Goal: Transaction & Acquisition: Purchase product/service

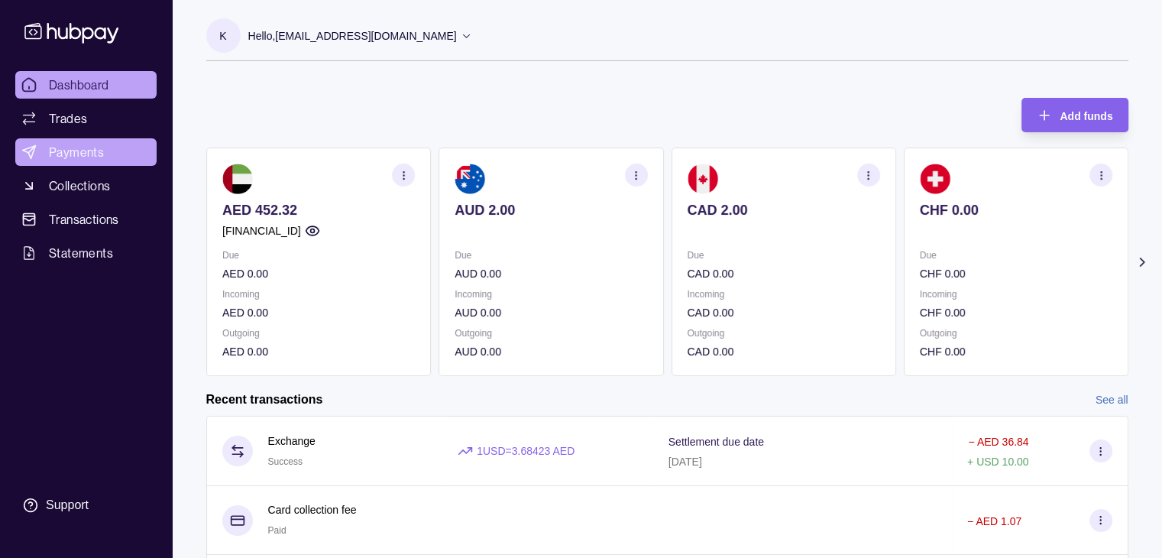
click at [62, 151] on span "Payments" at bounding box center [76, 152] width 55 height 18
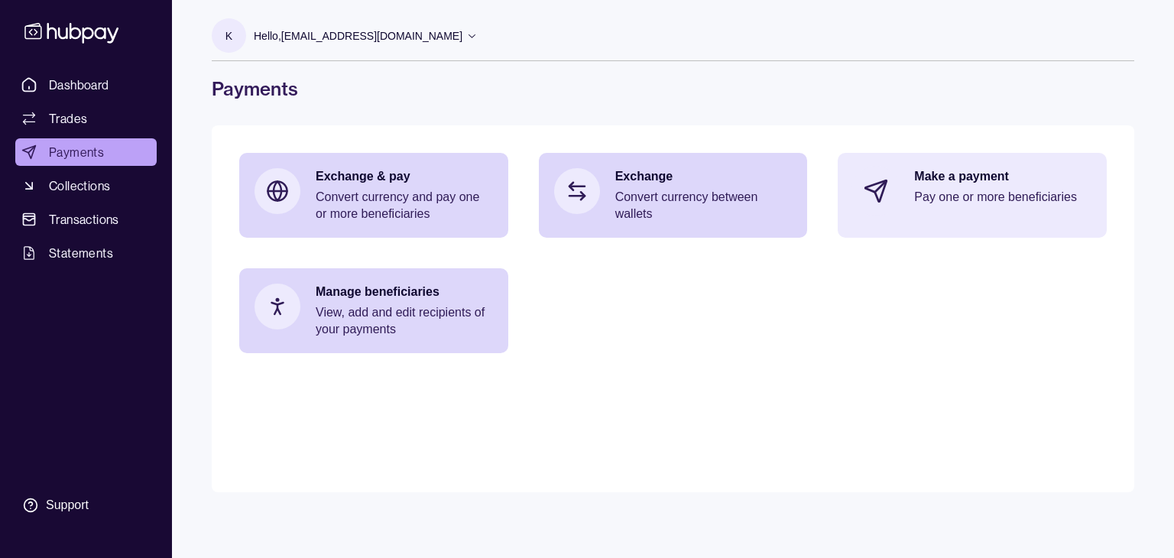
click at [930, 198] on p "Pay one or more beneficiaries" at bounding box center [1002, 197] width 177 height 17
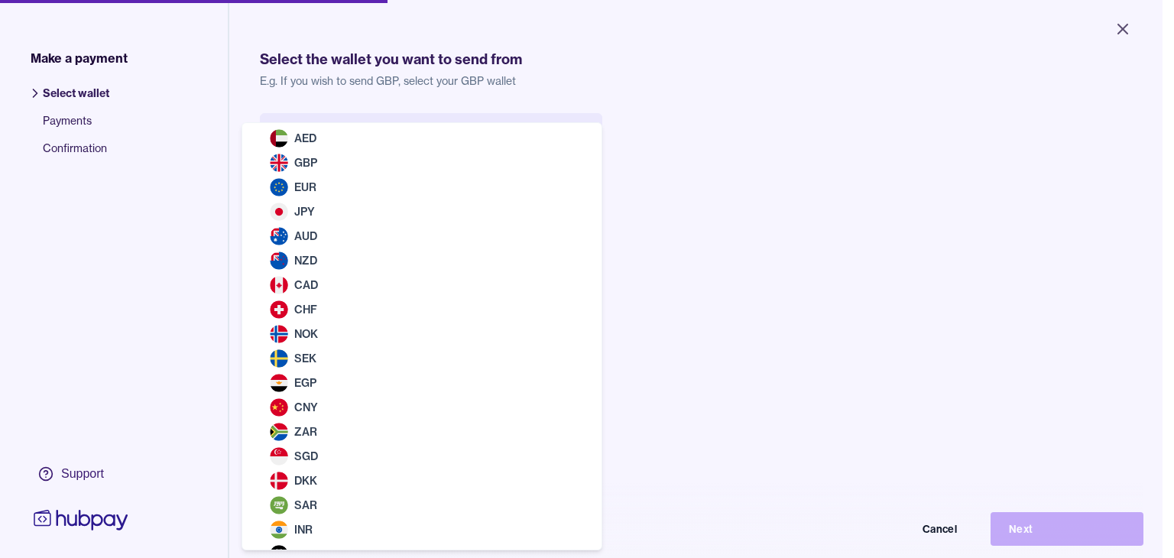
click at [390, 144] on body "Close Make a payment Select wallet Payments Confirmation Support Select the wal…" at bounding box center [581, 279] width 1162 height 558
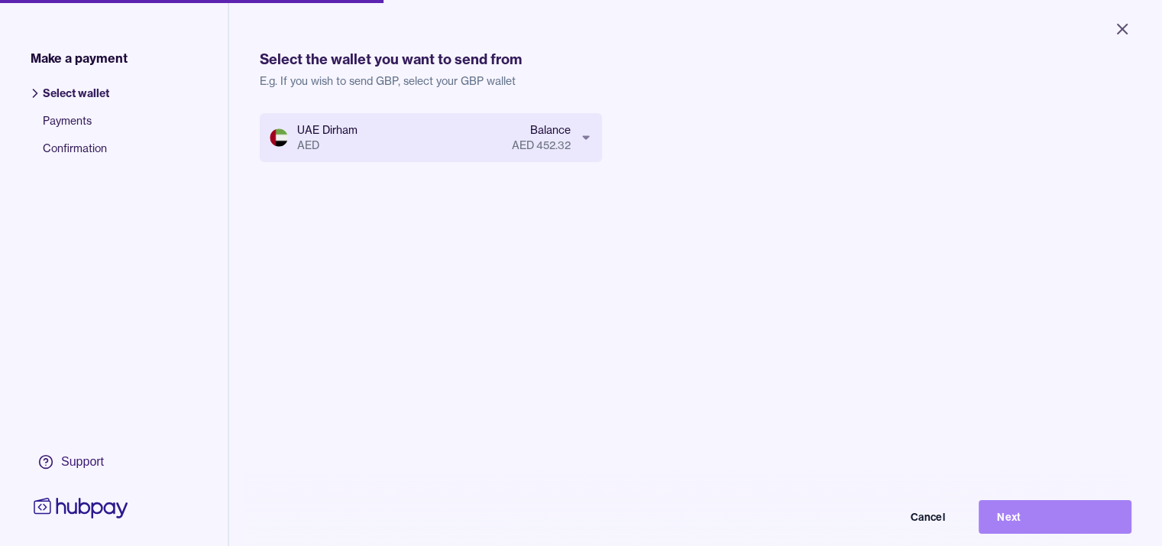
click at [1059, 530] on button "Next" at bounding box center [1055, 517] width 153 height 34
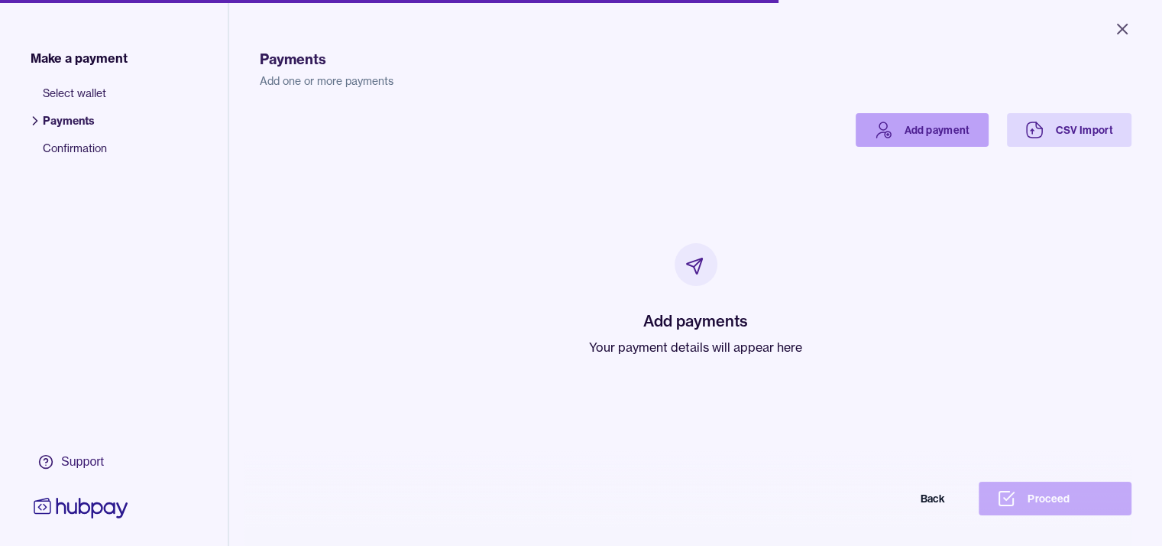
click at [969, 127] on link "Add payment" at bounding box center [922, 130] width 133 height 34
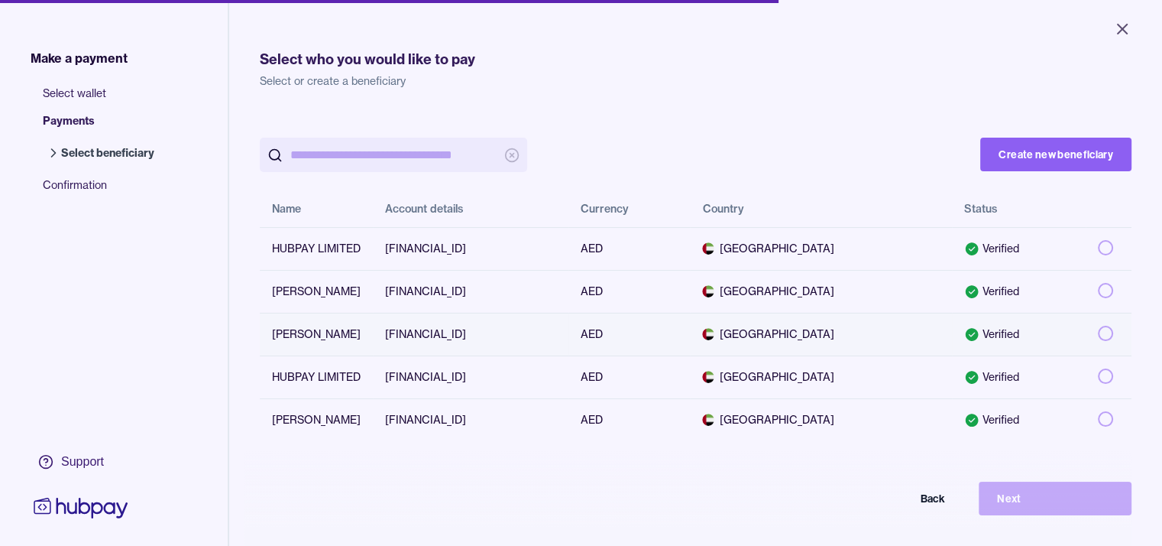
click at [560, 334] on td "AE200330000019100588343" at bounding box center [471, 334] width 196 height 43
click at [979, 331] on icon at bounding box center [972, 334] width 13 height 13
click at [569, 374] on td "AE590380000012001794718" at bounding box center [471, 376] width 196 height 43
click at [1014, 505] on button "Next" at bounding box center [1055, 498] width 153 height 34
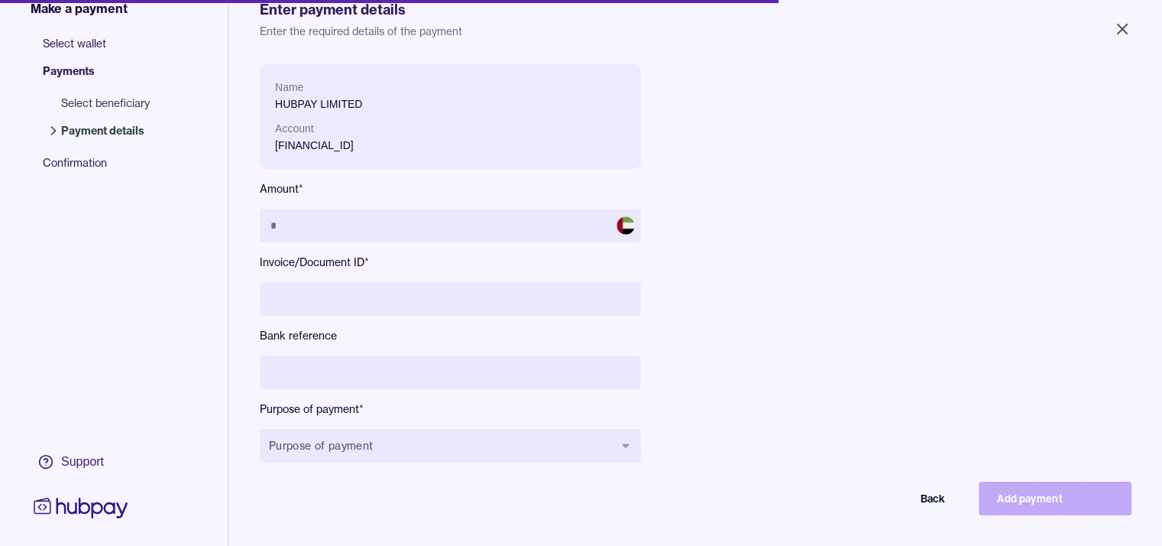
scroll to position [76, 0]
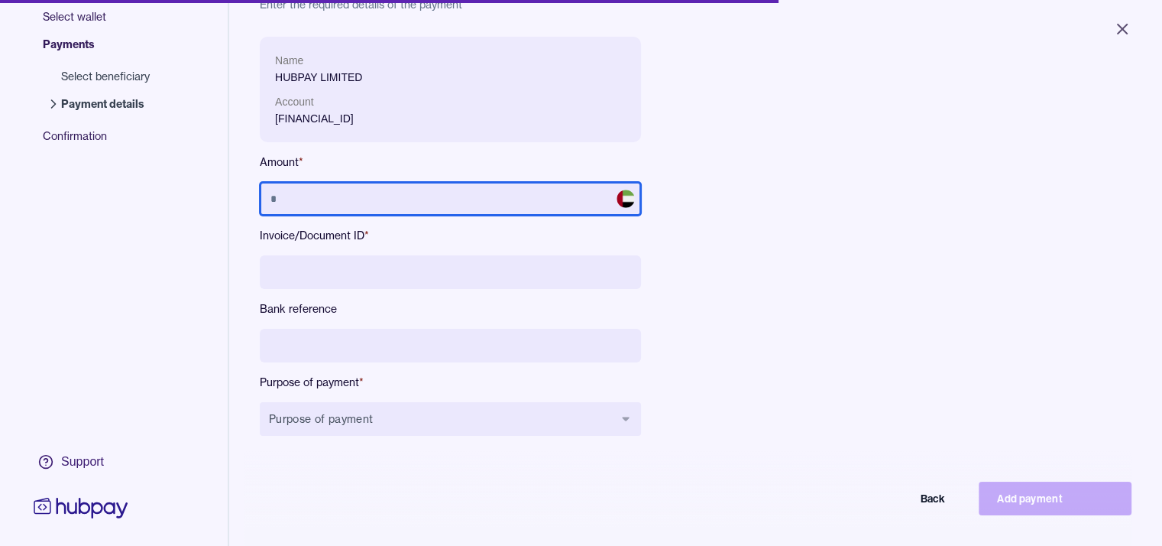
click at [297, 193] on input "text" at bounding box center [450, 199] width 381 height 34
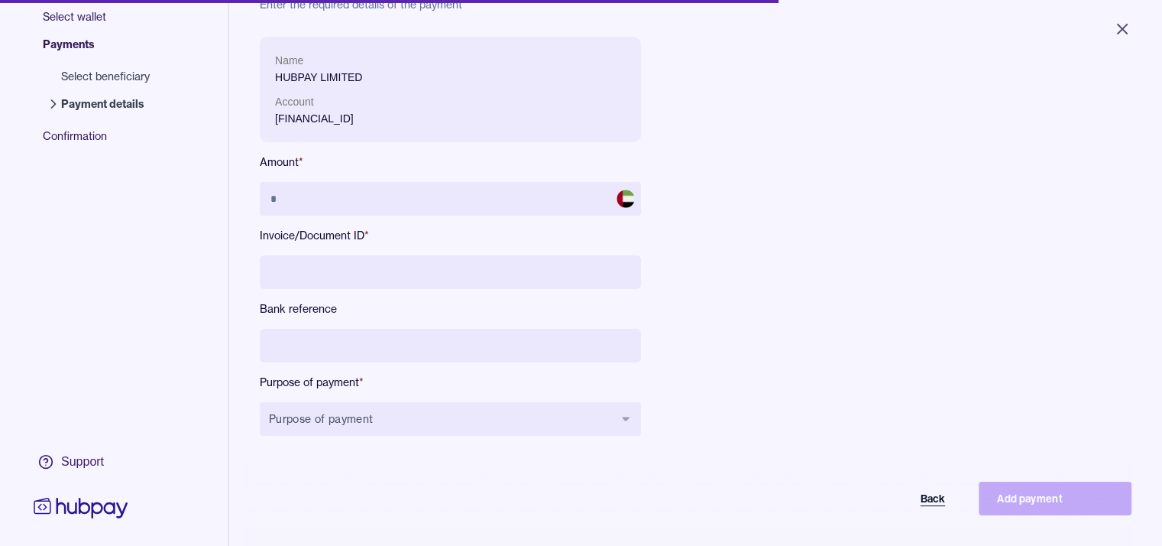
click at [938, 509] on button "Back" at bounding box center [887, 498] width 153 height 34
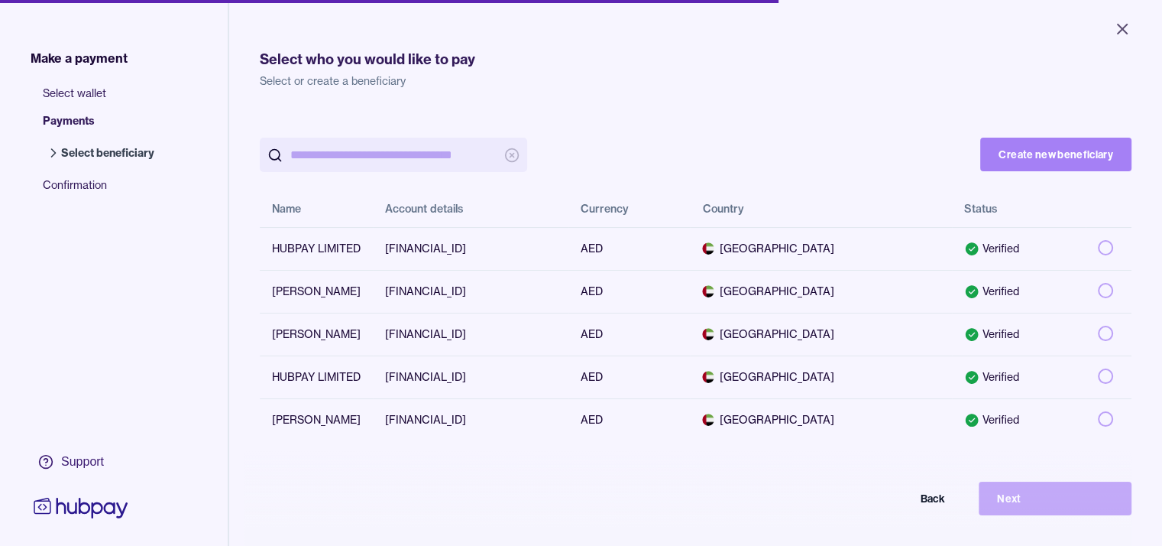
click at [1070, 152] on button "Create new beneficiary" at bounding box center [1055, 155] width 151 height 34
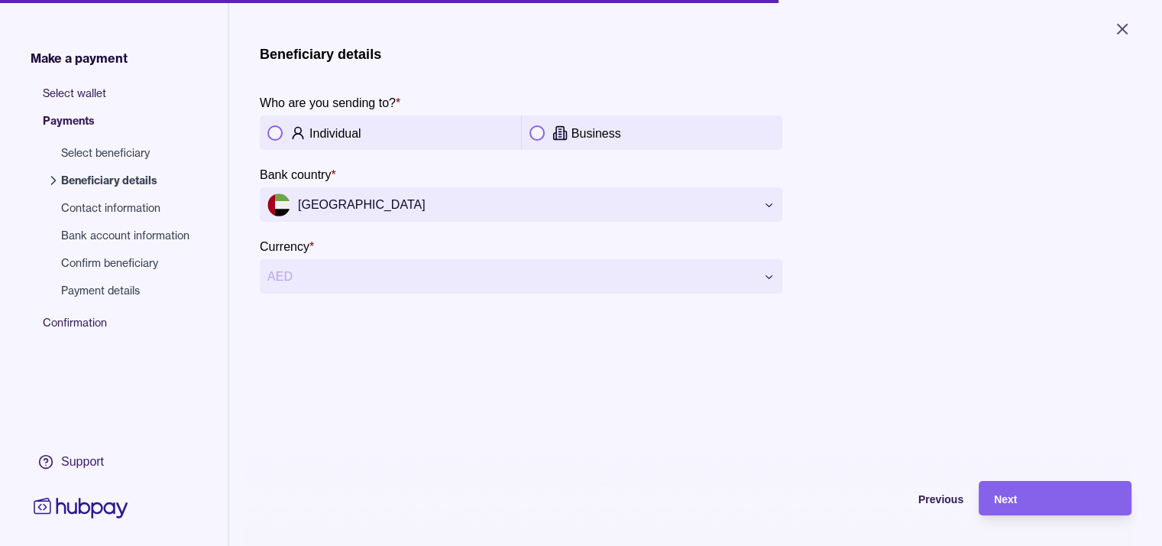
click at [276, 131] on button "button" at bounding box center [274, 132] width 15 height 15
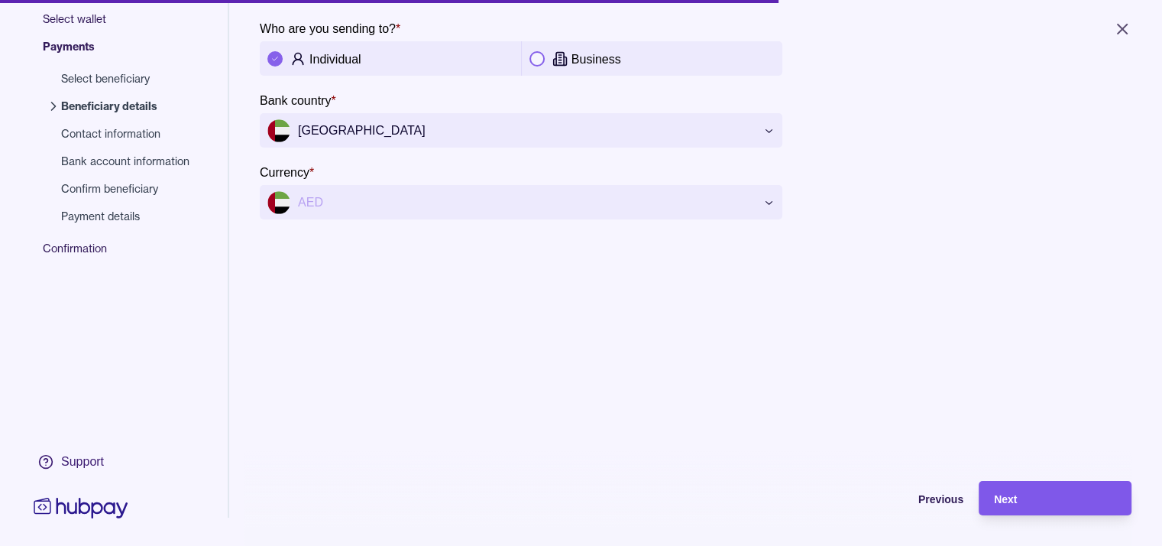
scroll to position [76, 0]
click at [1032, 507] on div "Next" at bounding box center [1055, 498] width 122 height 18
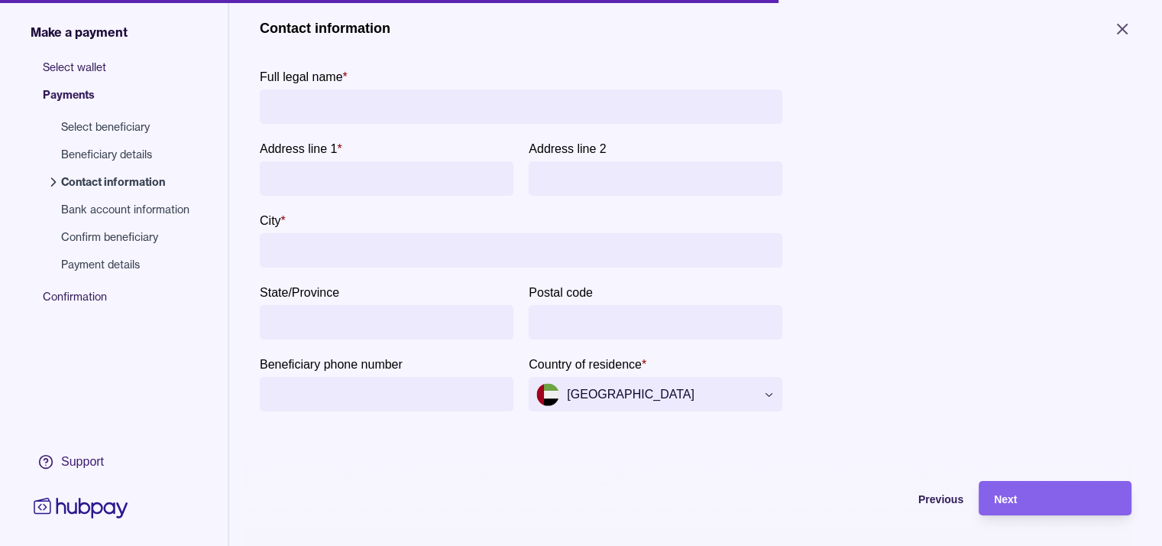
scroll to position [0, 0]
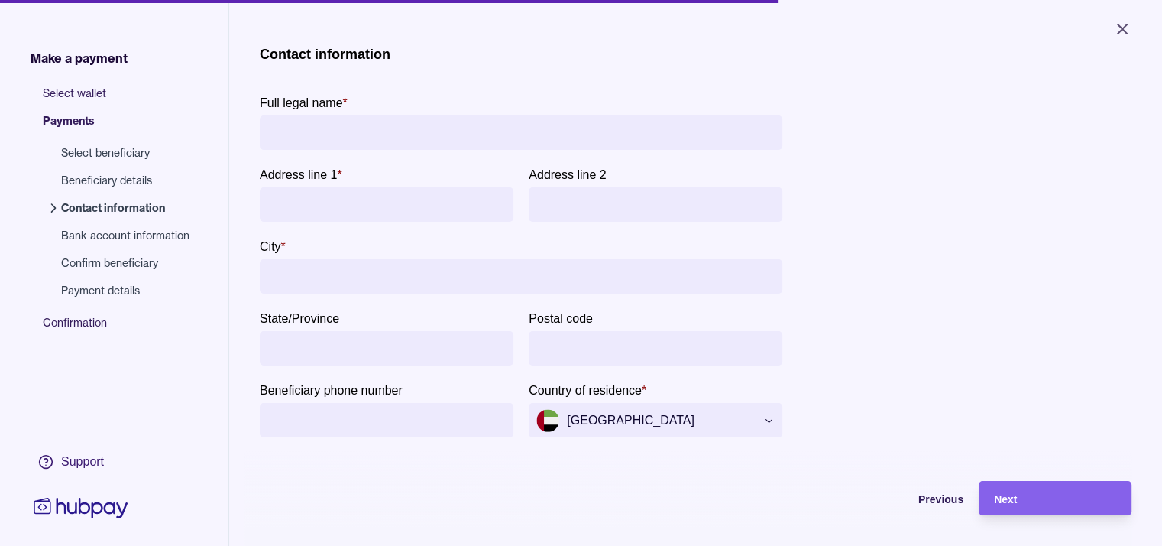
click at [293, 115] on input "Full legal name *" at bounding box center [520, 132] width 507 height 34
type input "**********"
click at [306, 203] on input "Address line 1 *" at bounding box center [386, 204] width 238 height 34
type input "**********"
click at [342, 273] on input "City *" at bounding box center [520, 276] width 507 height 34
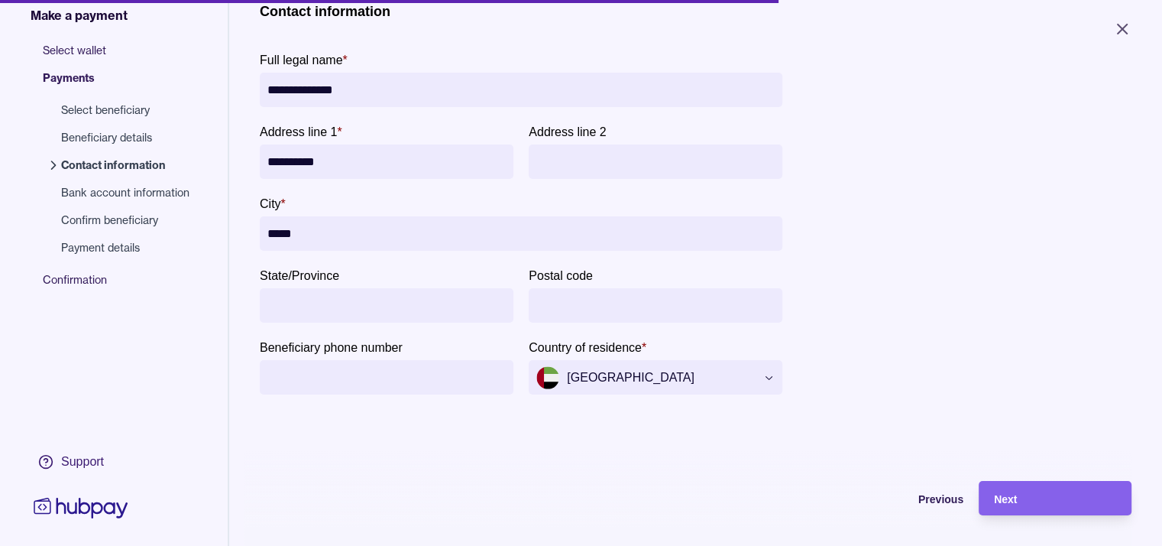
scroll to position [76, 0]
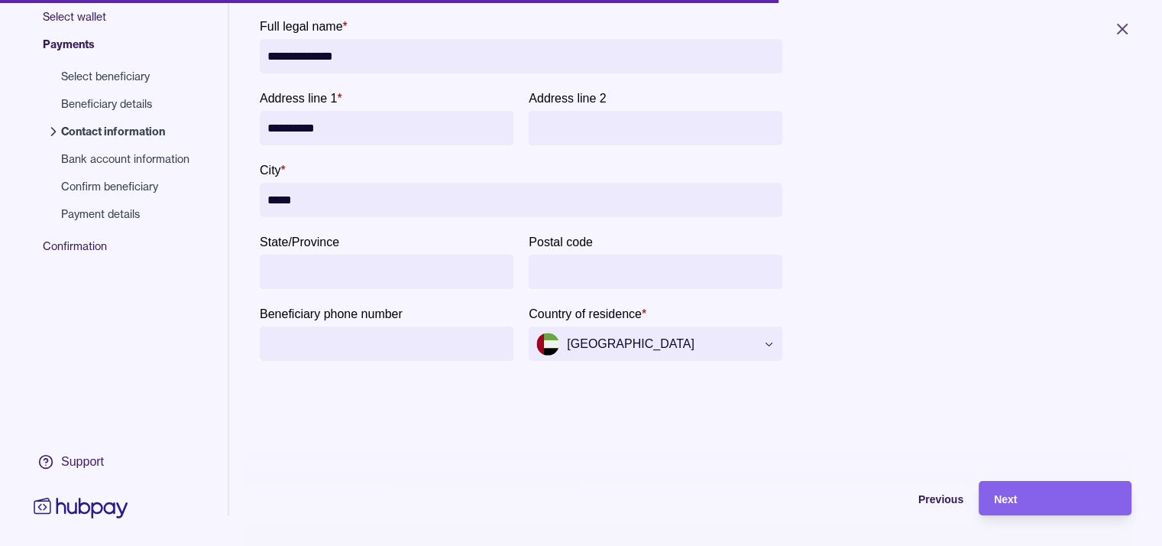
type input "*****"
click at [1038, 507] on div "Next" at bounding box center [1055, 498] width 122 height 18
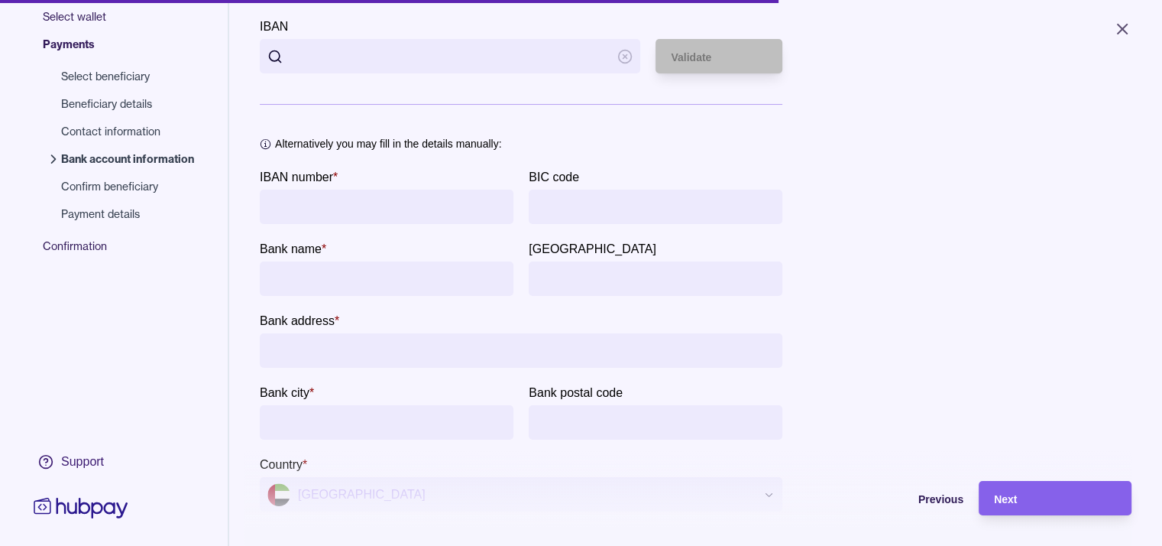
click at [344, 212] on input "IBAN number *" at bounding box center [386, 207] width 238 height 34
click at [337, 202] on input "IBAN number *" at bounding box center [386, 207] width 238 height 34
type input "**********"
click at [325, 282] on input "bankName" at bounding box center [386, 278] width 238 height 34
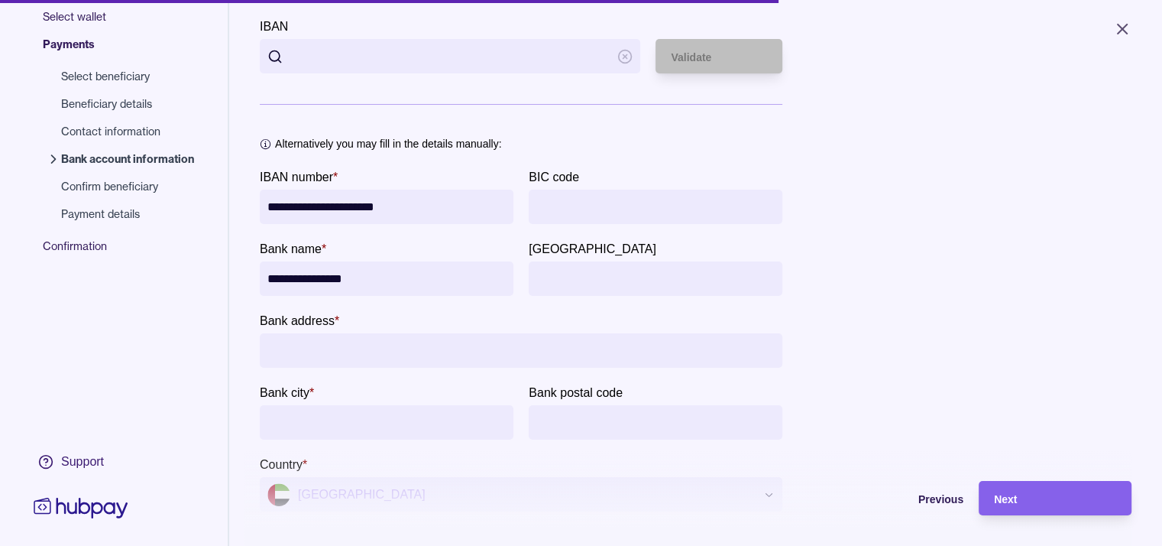
type input "**********"
click at [337, 343] on input "Bank address *" at bounding box center [520, 350] width 507 height 34
type input "**********"
click at [318, 410] on input "Bank city *" at bounding box center [386, 422] width 238 height 34
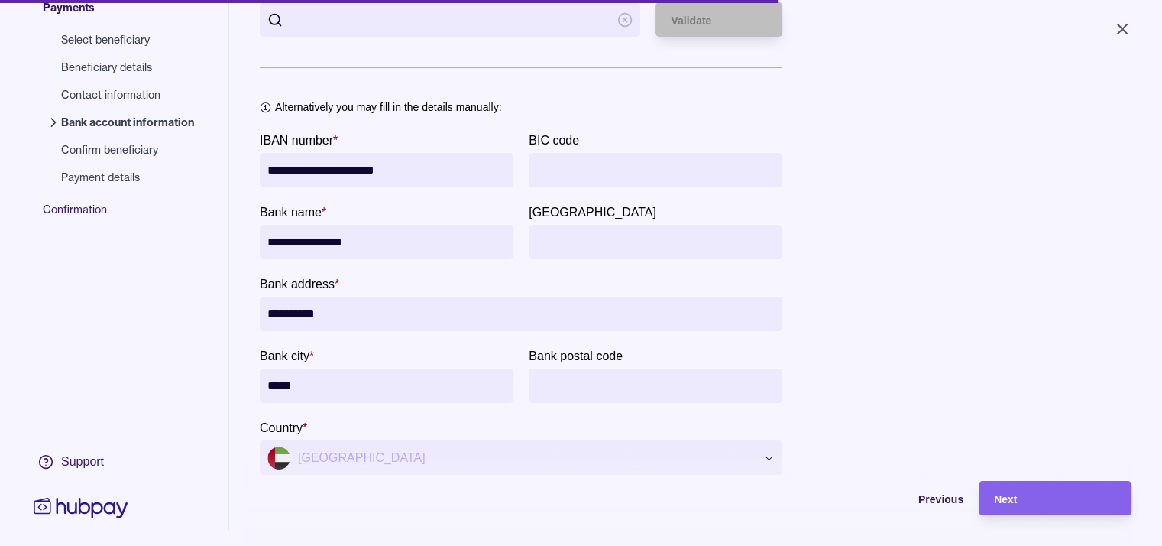
scroll to position [170, 0]
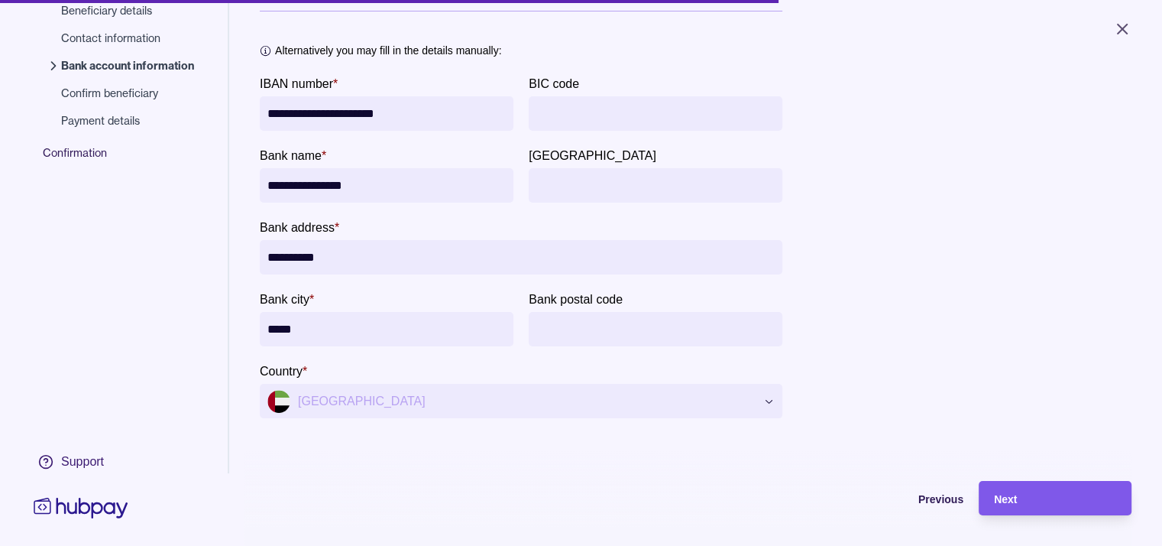
type input "*****"
click at [1017, 505] on span "Next" at bounding box center [1005, 499] width 23 height 12
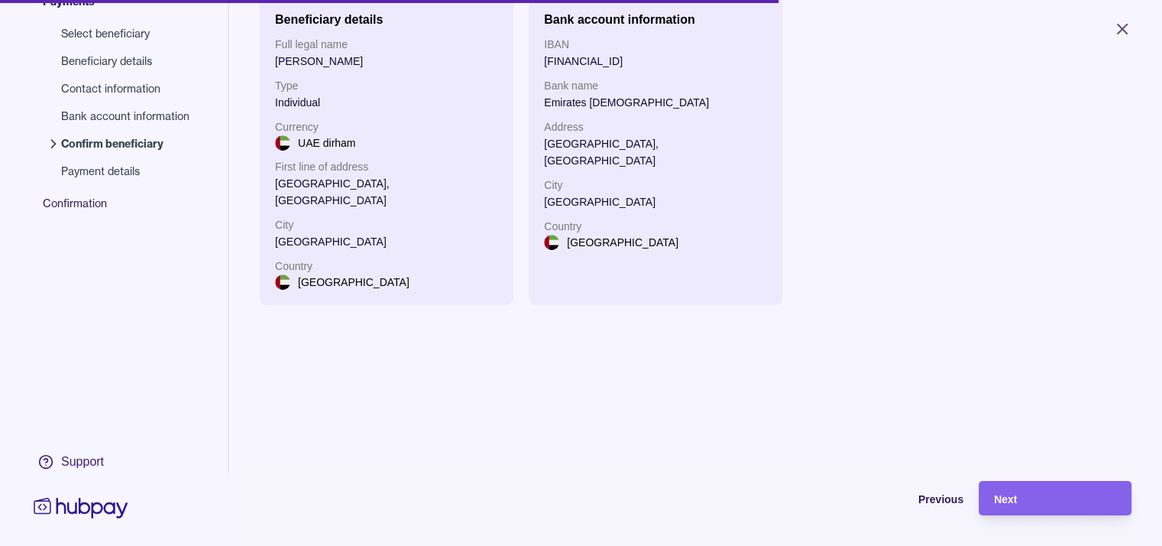
scroll to position [54, 0]
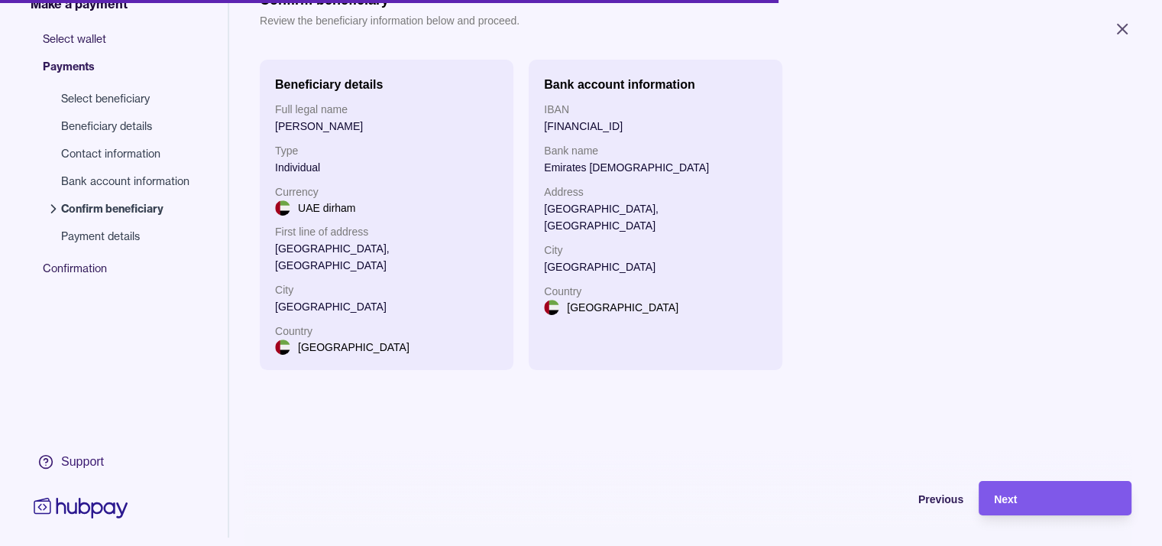
click at [1039, 498] on div "Next" at bounding box center [1043, 498] width 145 height 34
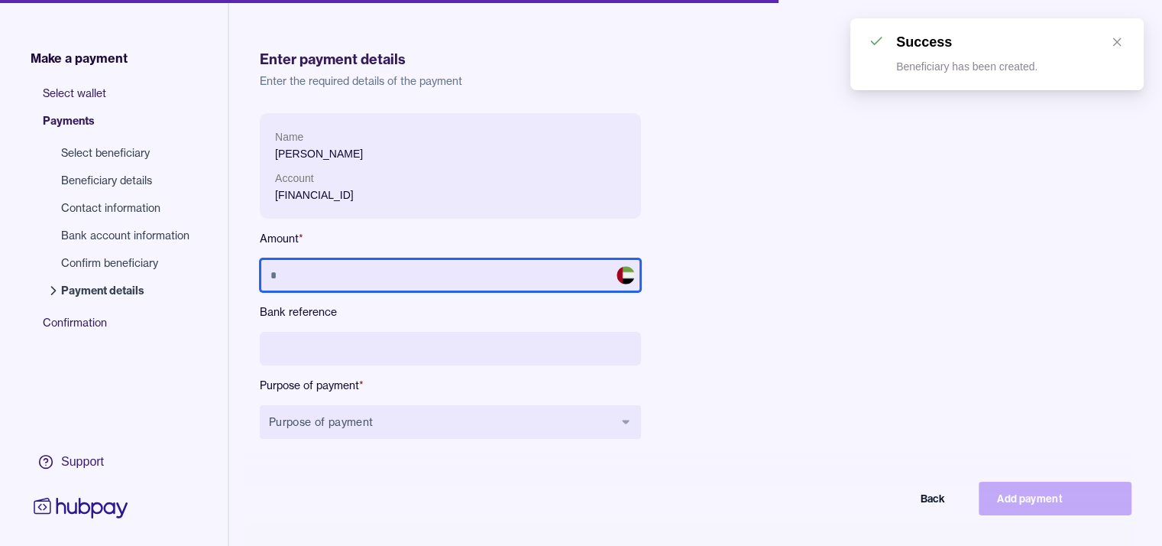
click at [397, 289] on input "text" at bounding box center [450, 275] width 381 height 34
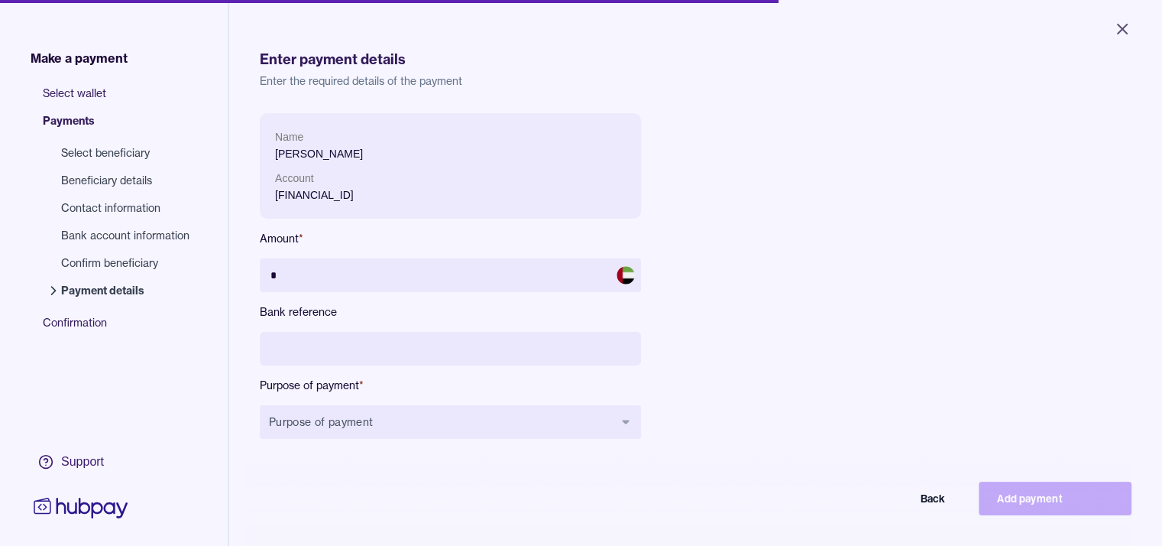
click at [367, 349] on input at bounding box center [450, 349] width 381 height 34
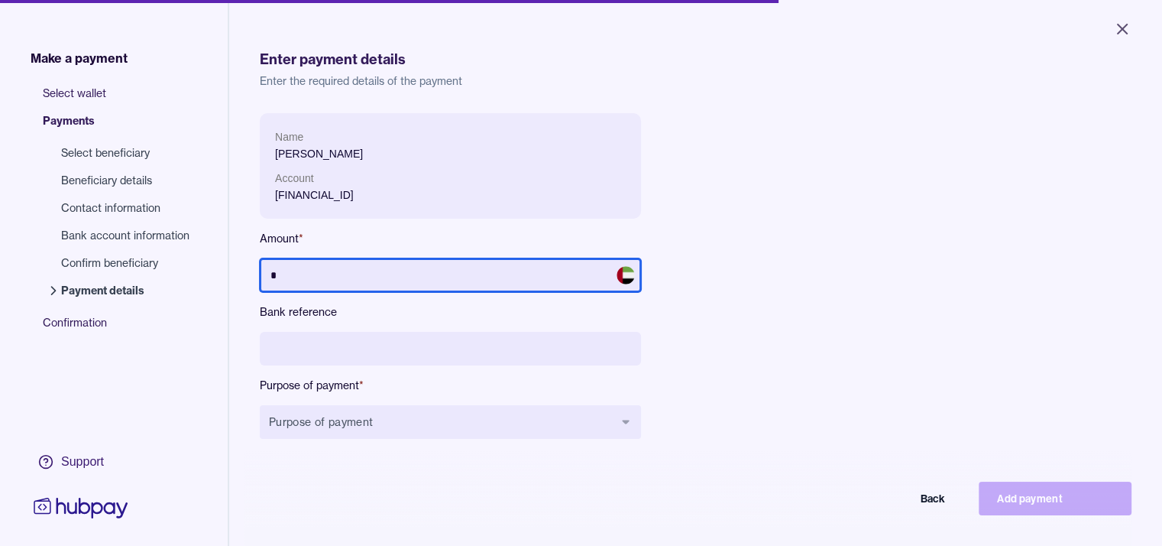
click at [322, 277] on input "*" at bounding box center [450, 275] width 381 height 34
type input "***"
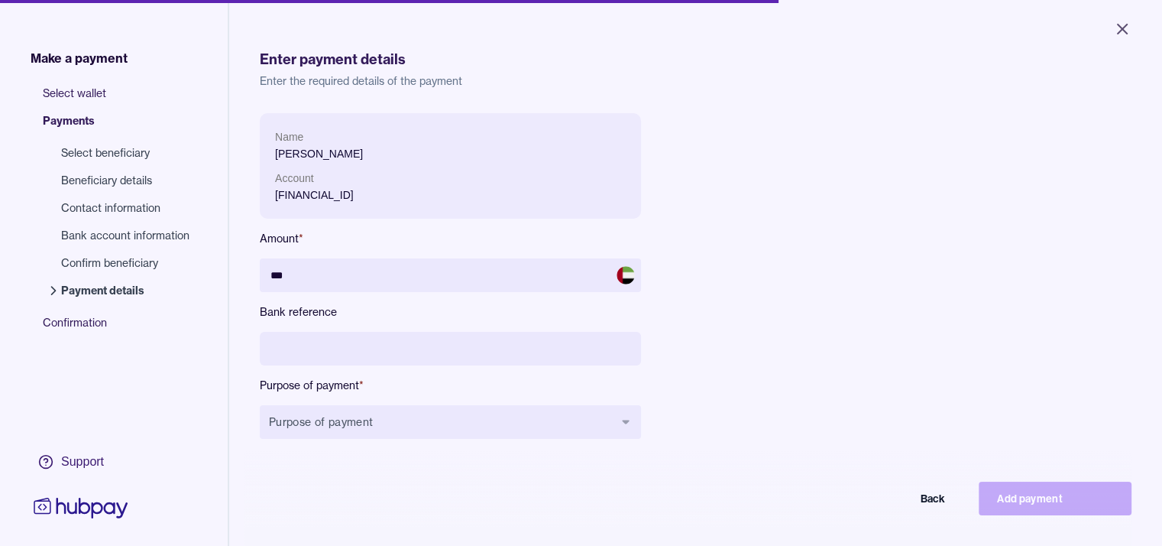
click at [318, 343] on input at bounding box center [450, 349] width 381 height 34
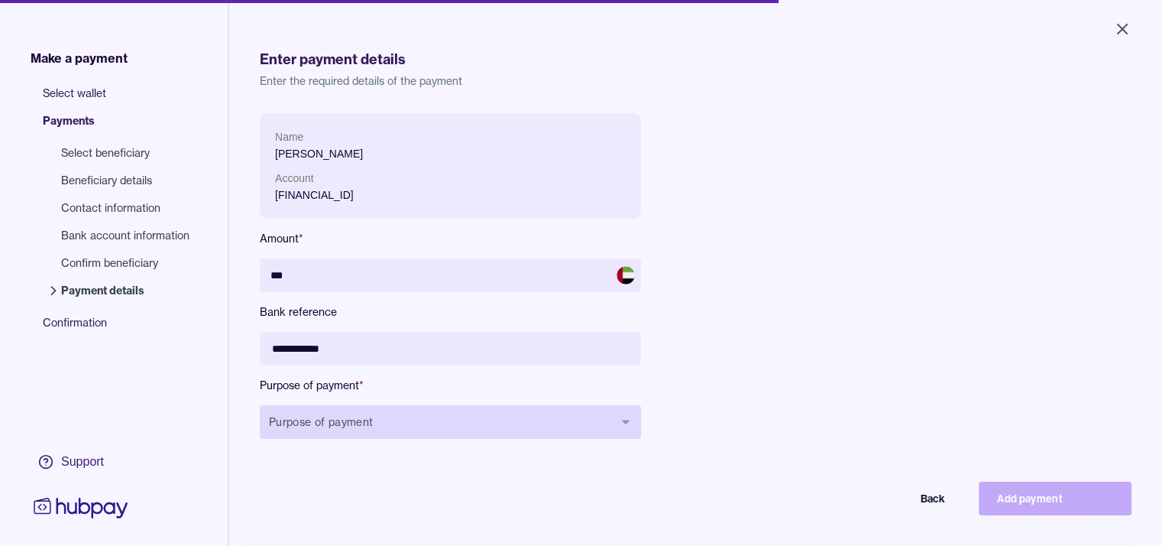
type input "**********"
click at [327, 426] on button "Purpose of payment" at bounding box center [450, 422] width 381 height 34
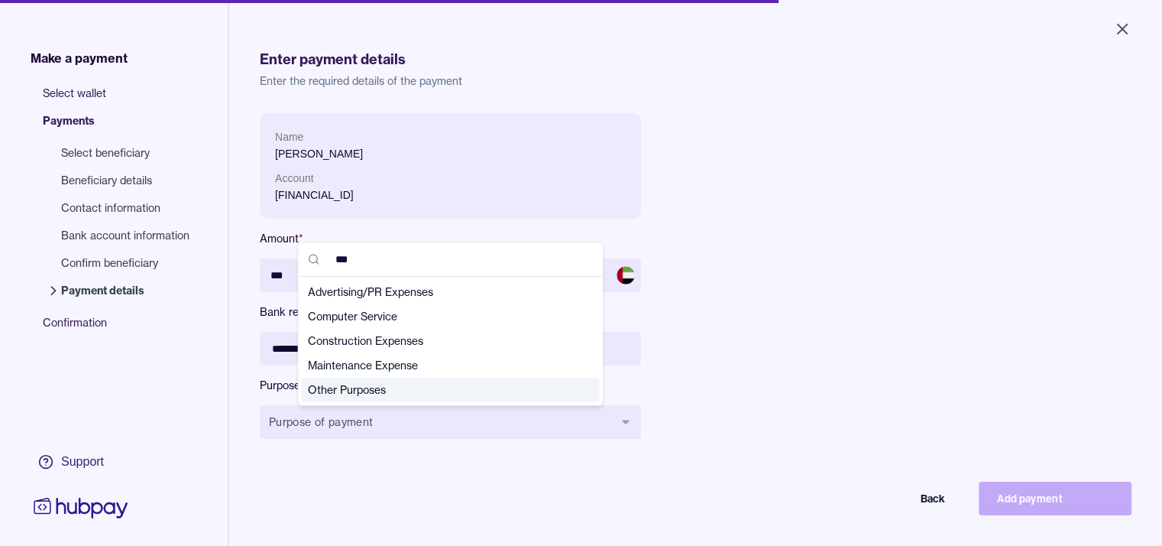
type input "***"
click at [383, 388] on span "Other Purposes" at bounding box center [441, 389] width 267 height 15
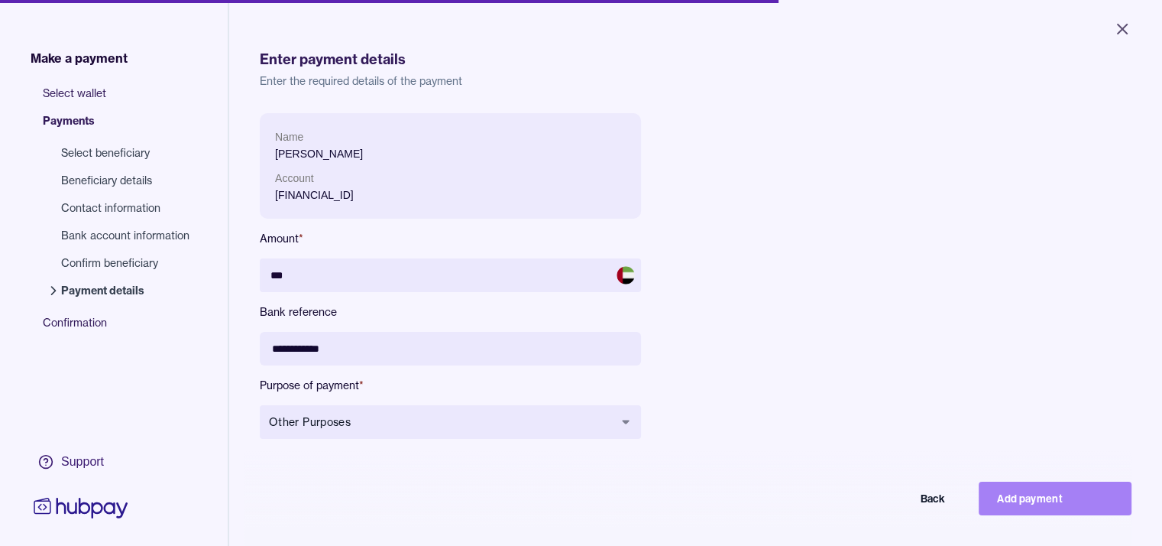
click at [1029, 509] on button "Add payment" at bounding box center [1055, 498] width 153 height 34
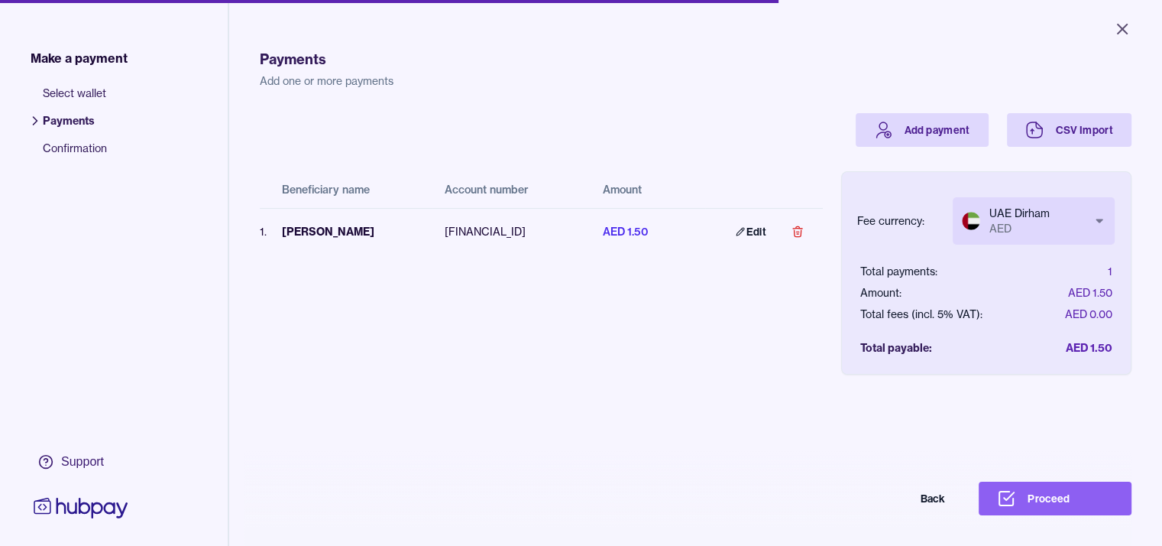
scroll to position [0, 62]
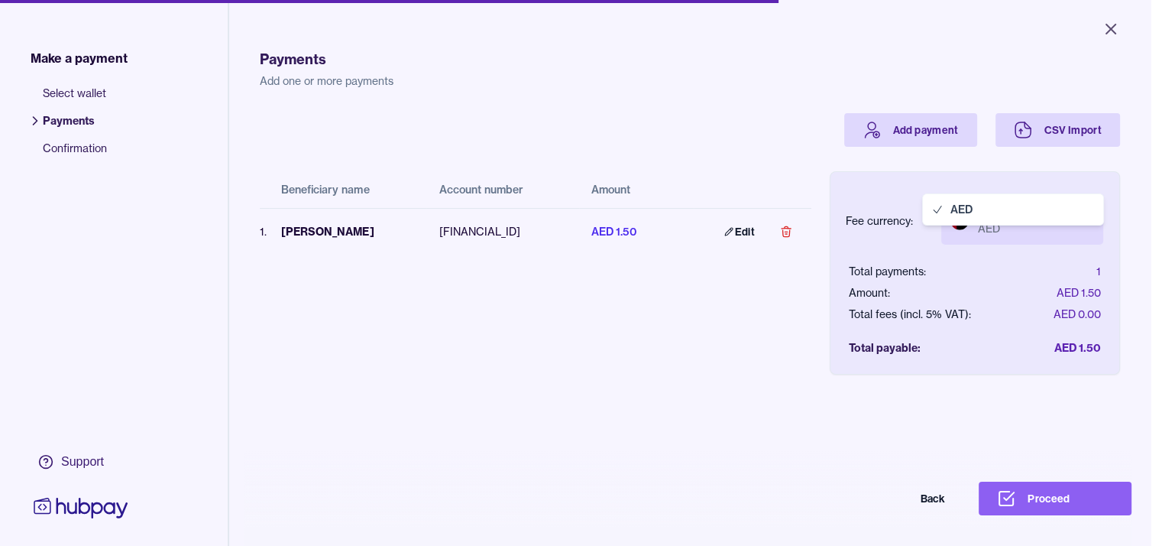
click at [1091, 219] on body "Close Make a payment Select wallet Payments Confirmation Support Payments Add o…" at bounding box center [575, 273] width 1151 height 546
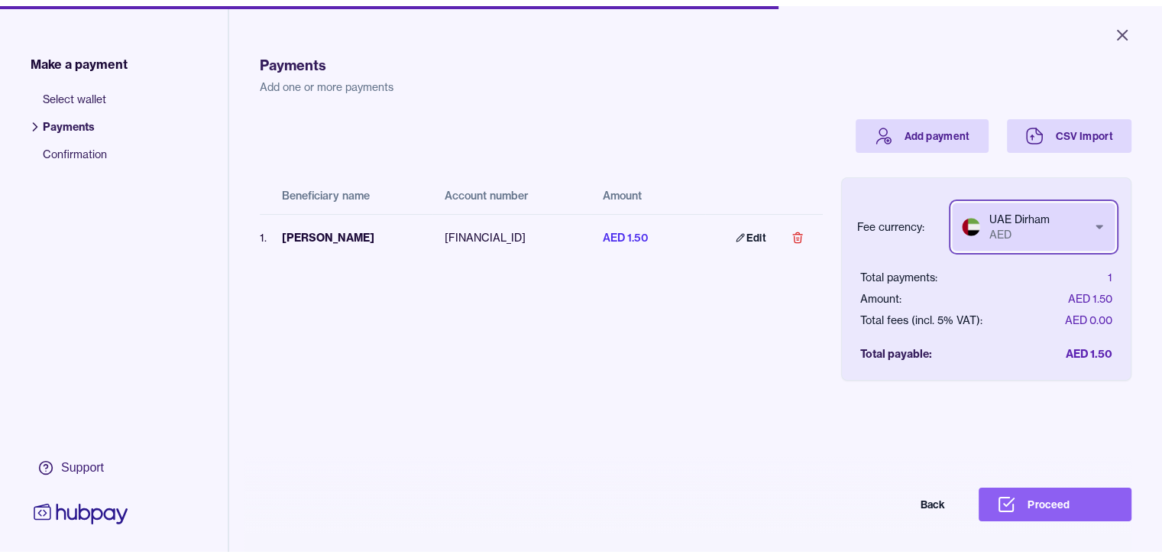
scroll to position [0, 49]
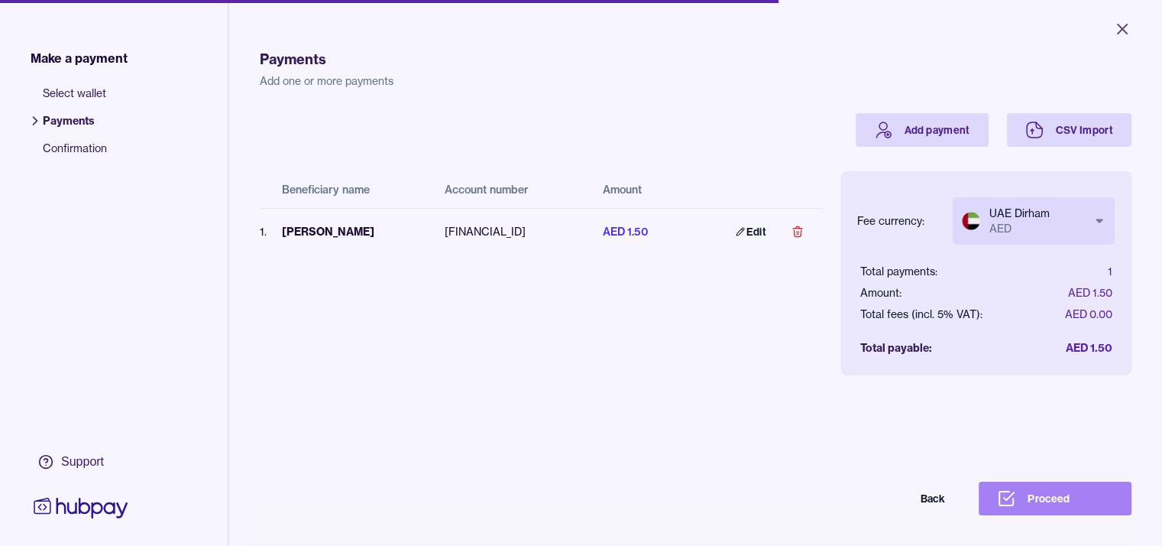
click at [1061, 508] on button "Proceed" at bounding box center [1055, 498] width 153 height 34
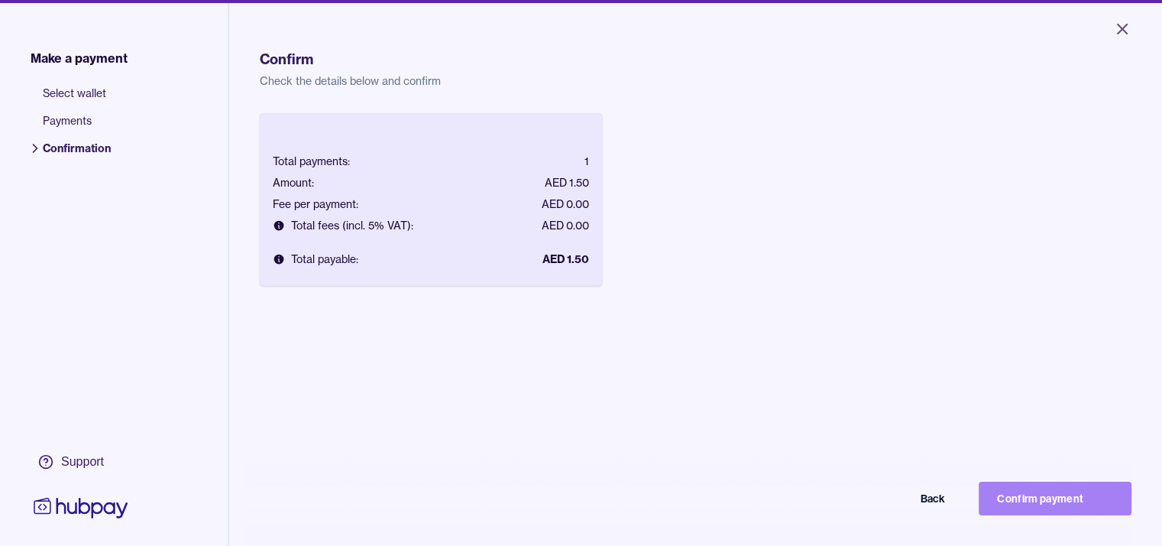
click at [1035, 508] on button "Confirm payment" at bounding box center [1055, 498] width 153 height 34
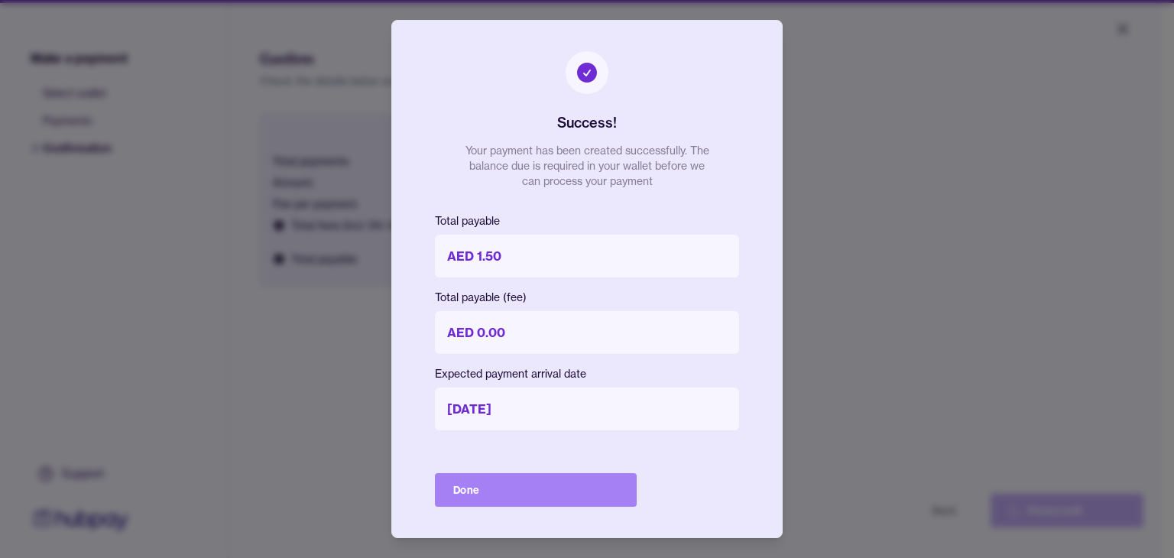
click at [492, 491] on button "Done" at bounding box center [536, 490] width 202 height 34
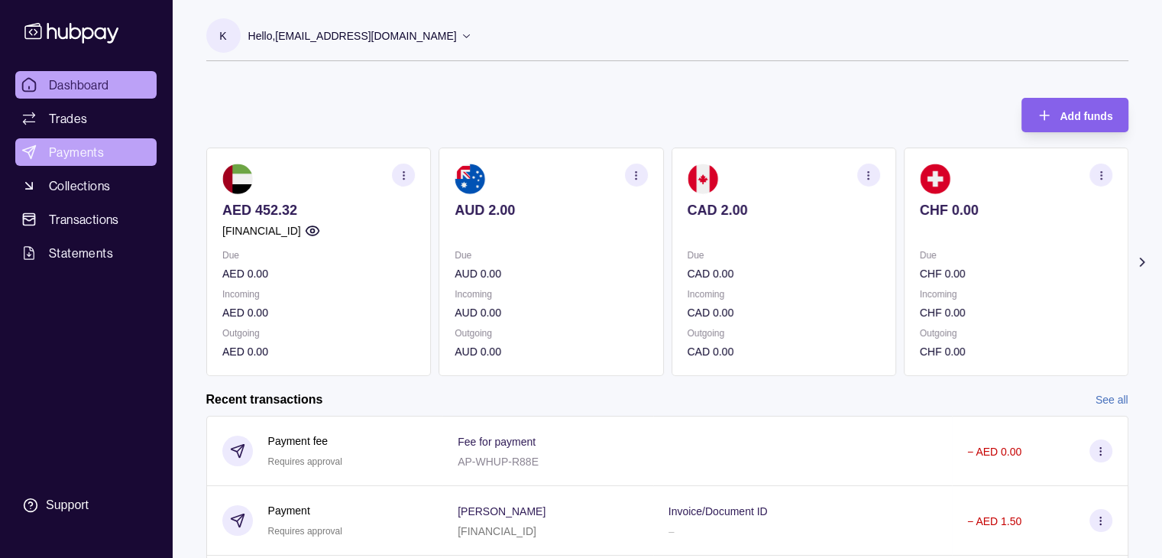
click at [65, 148] on span "Payments" at bounding box center [76, 152] width 55 height 18
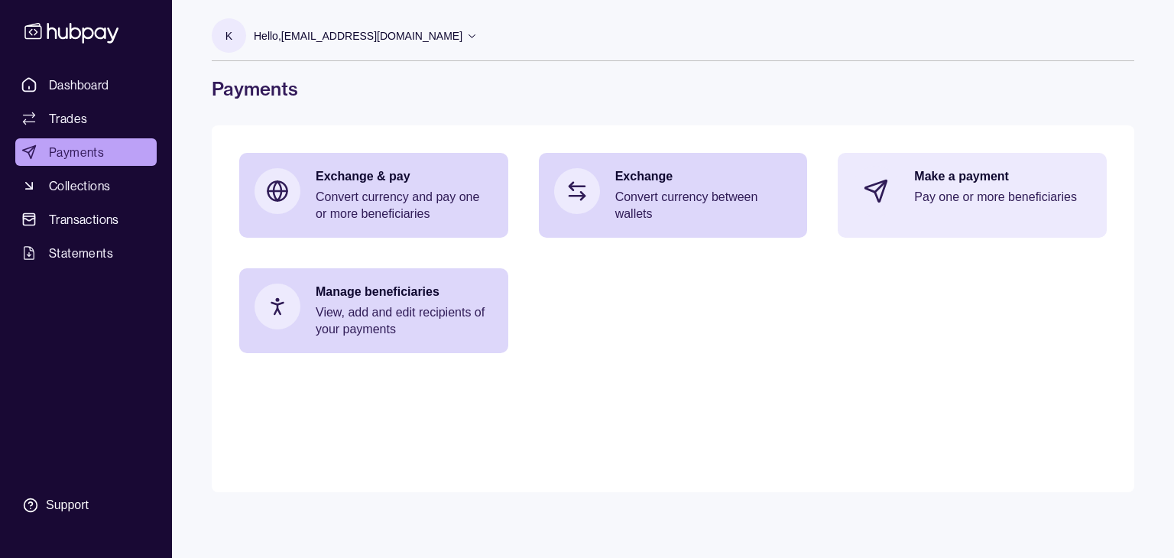
click at [969, 187] on div "Make a payment Pay one or more beneficiaries" at bounding box center [1002, 191] width 177 height 46
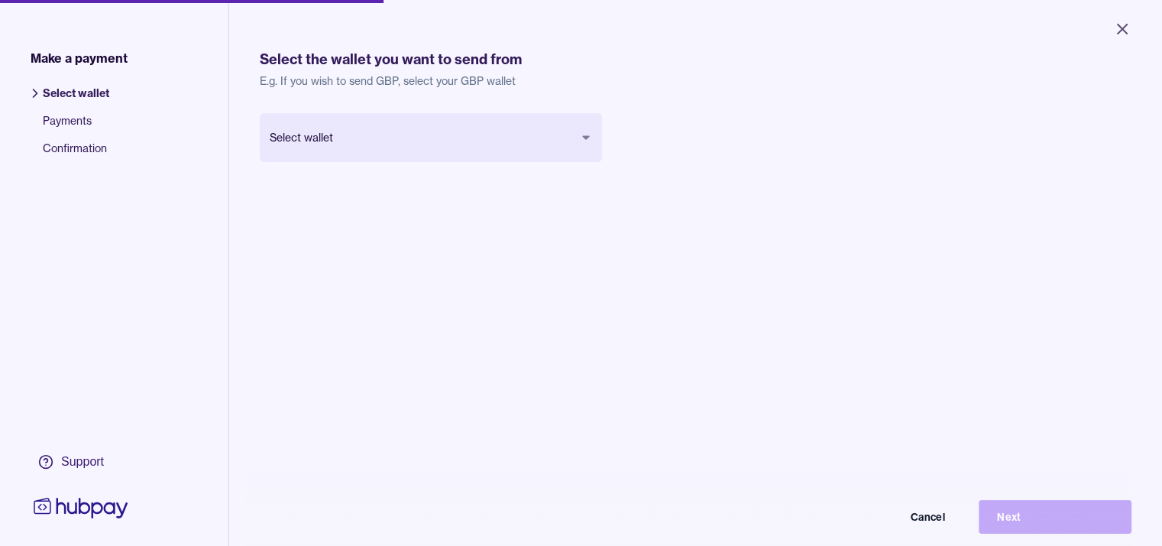
click at [524, 143] on body "Close Make a payment Select wallet Payments Confirmation Support Select the wal…" at bounding box center [581, 273] width 1162 height 546
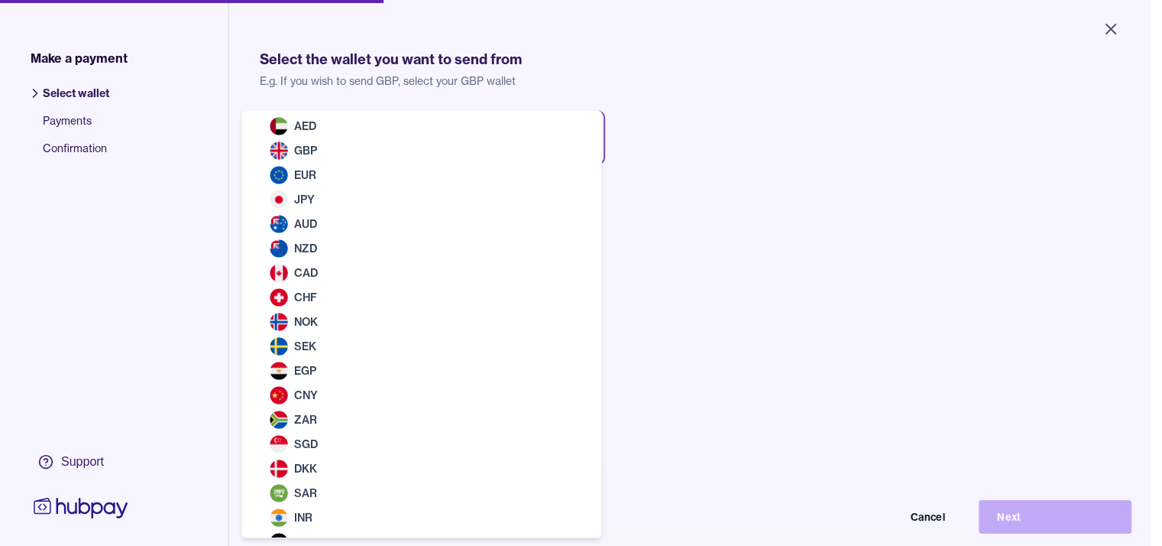
click at [742, 230] on html "Close Make a payment Select wallet Payments Confirmation Support Select the wal…" at bounding box center [581, 273] width 1162 height 546
